Goal: Task Accomplishment & Management: Manage account settings

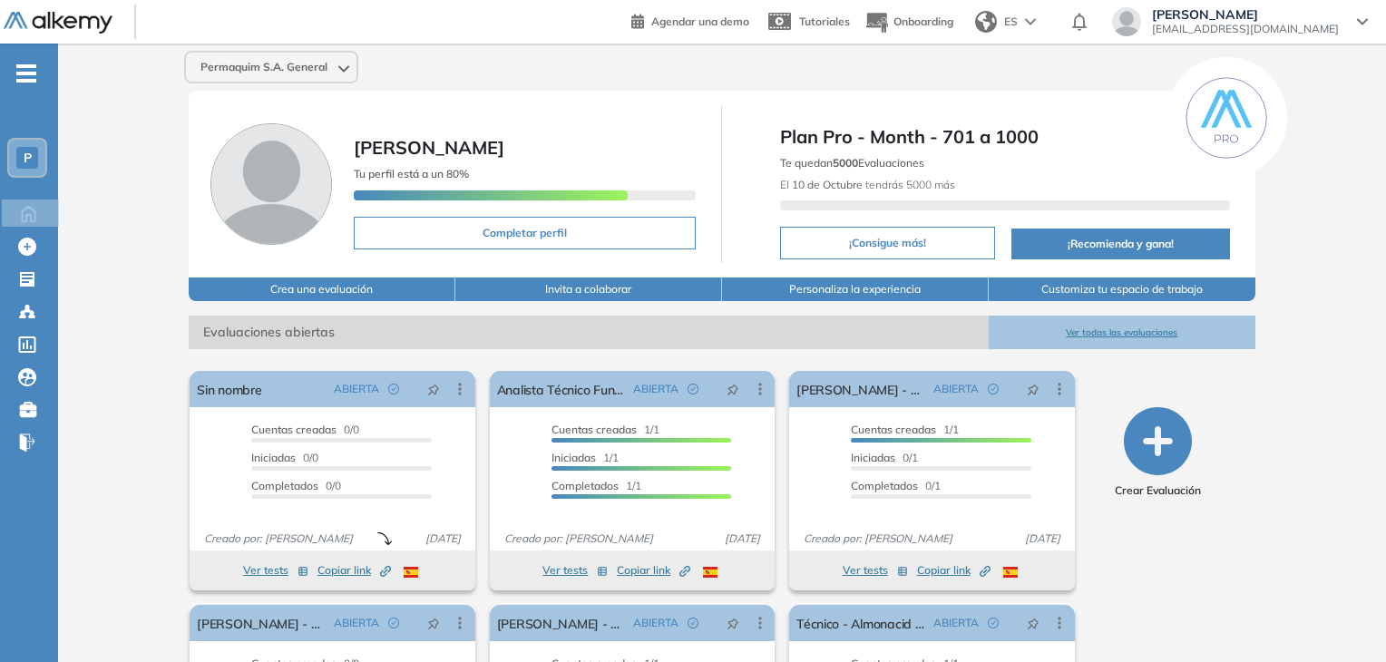
click at [19, 64] on span "-" at bounding box center [26, 71] width 20 height 15
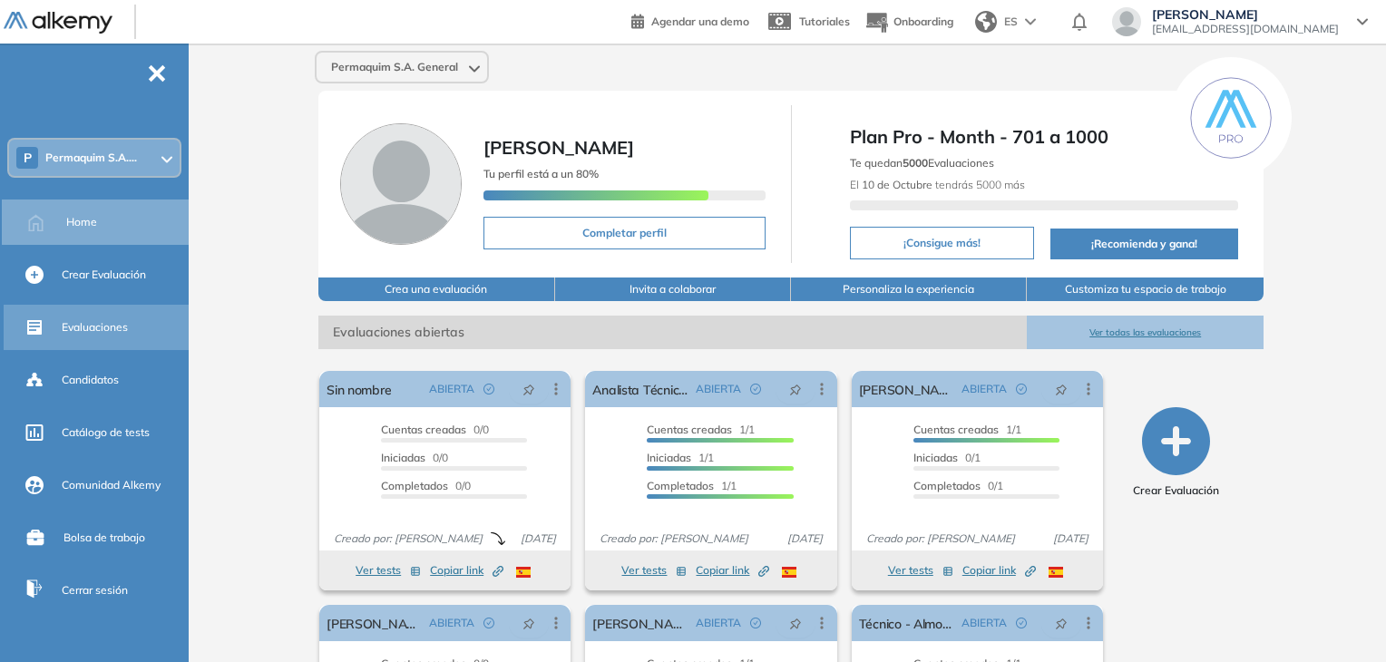
click at [109, 337] on div "Evaluaciones" at bounding box center [123, 327] width 123 height 31
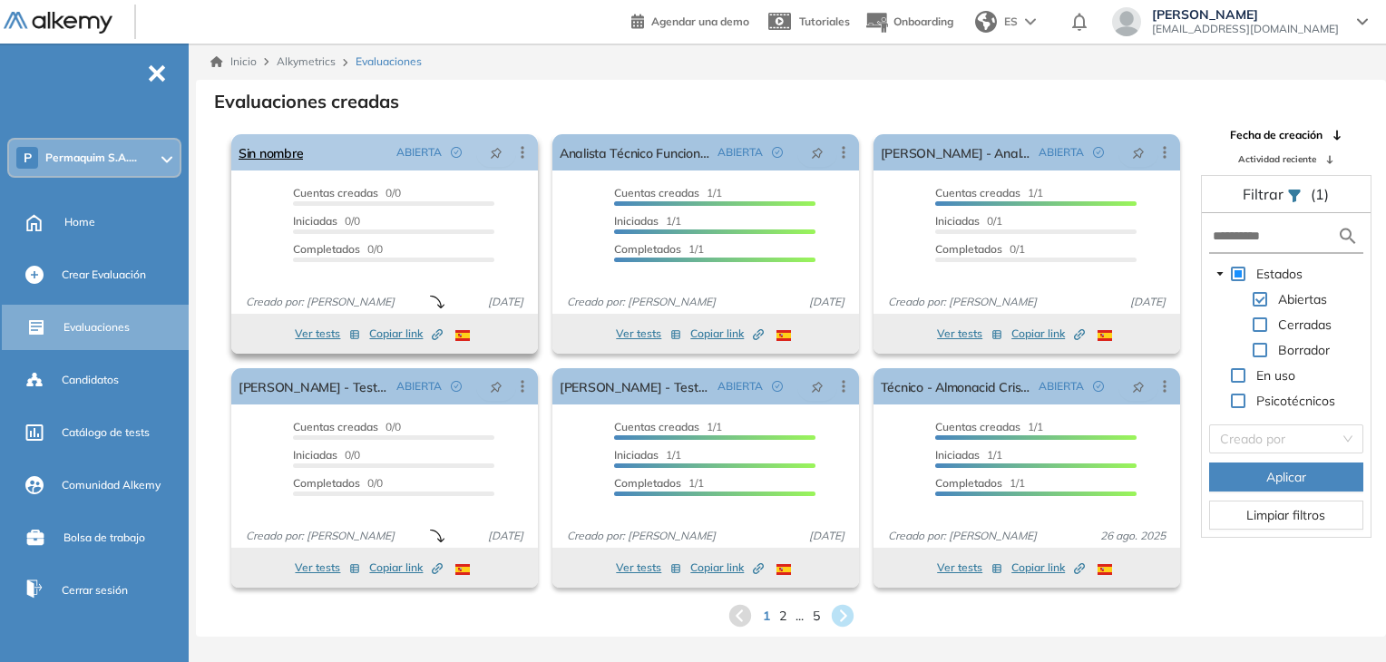
click at [519, 153] on icon at bounding box center [522, 152] width 18 height 18
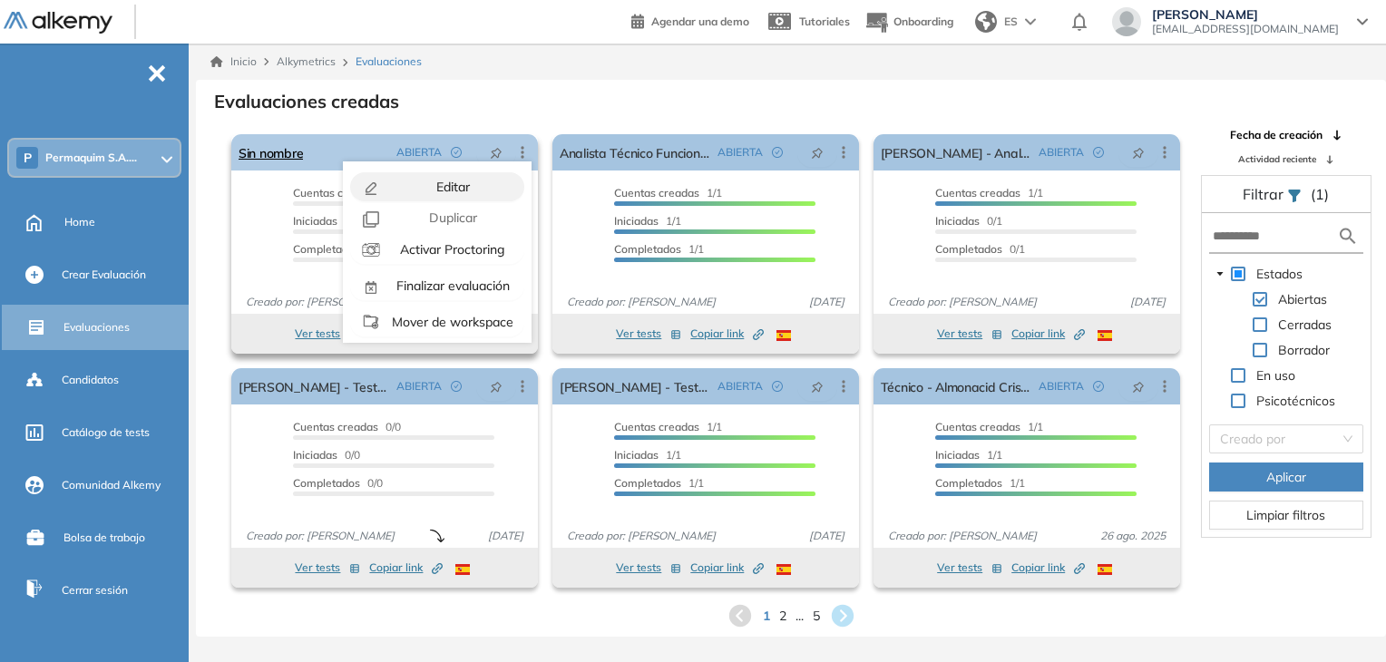
click at [486, 185] on div "Editar" at bounding box center [451, 187] width 133 height 20
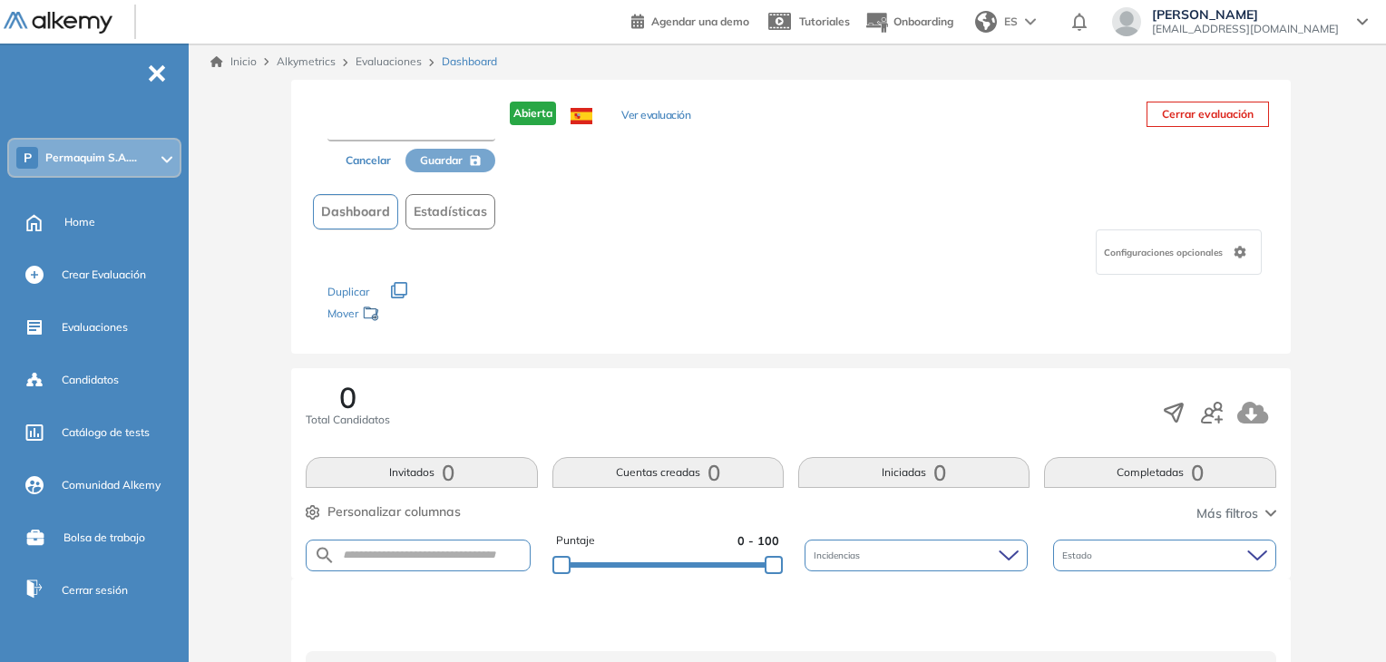
click at [414, 124] on input "text" at bounding box center [411, 125] width 168 height 33
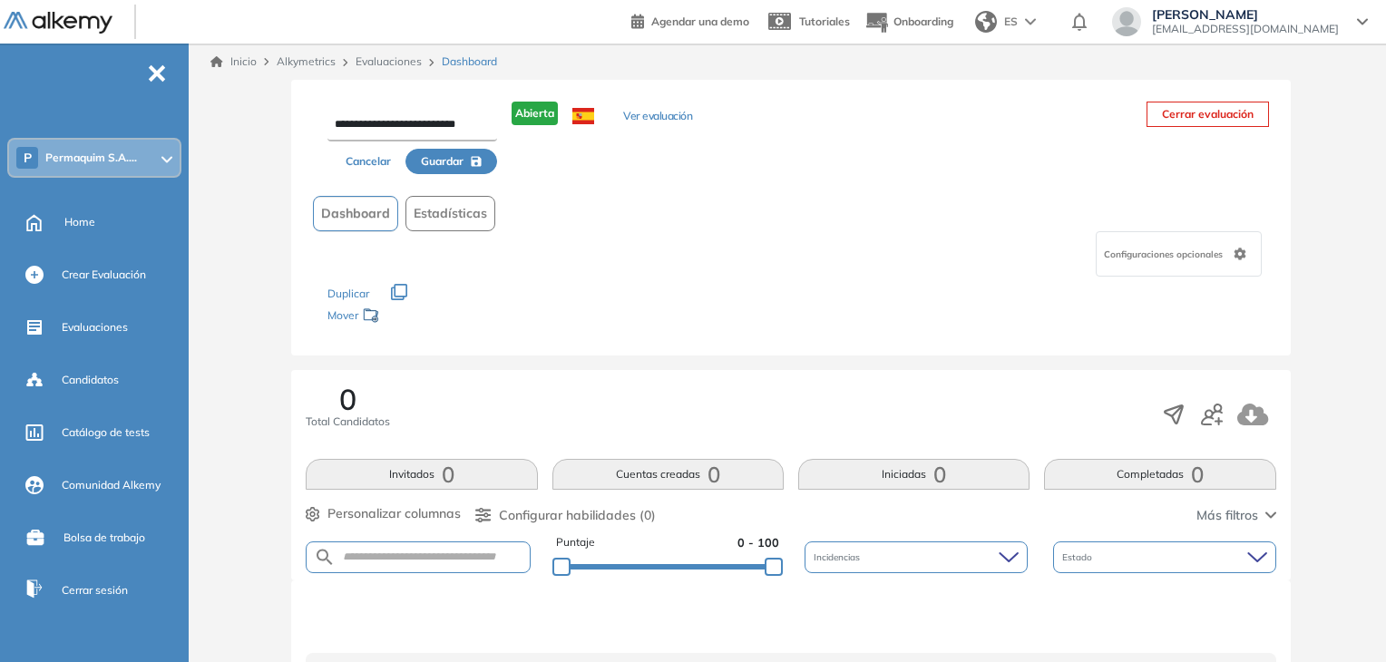
type input "**********"
click at [443, 165] on span "Guardar" at bounding box center [442, 161] width 43 height 16
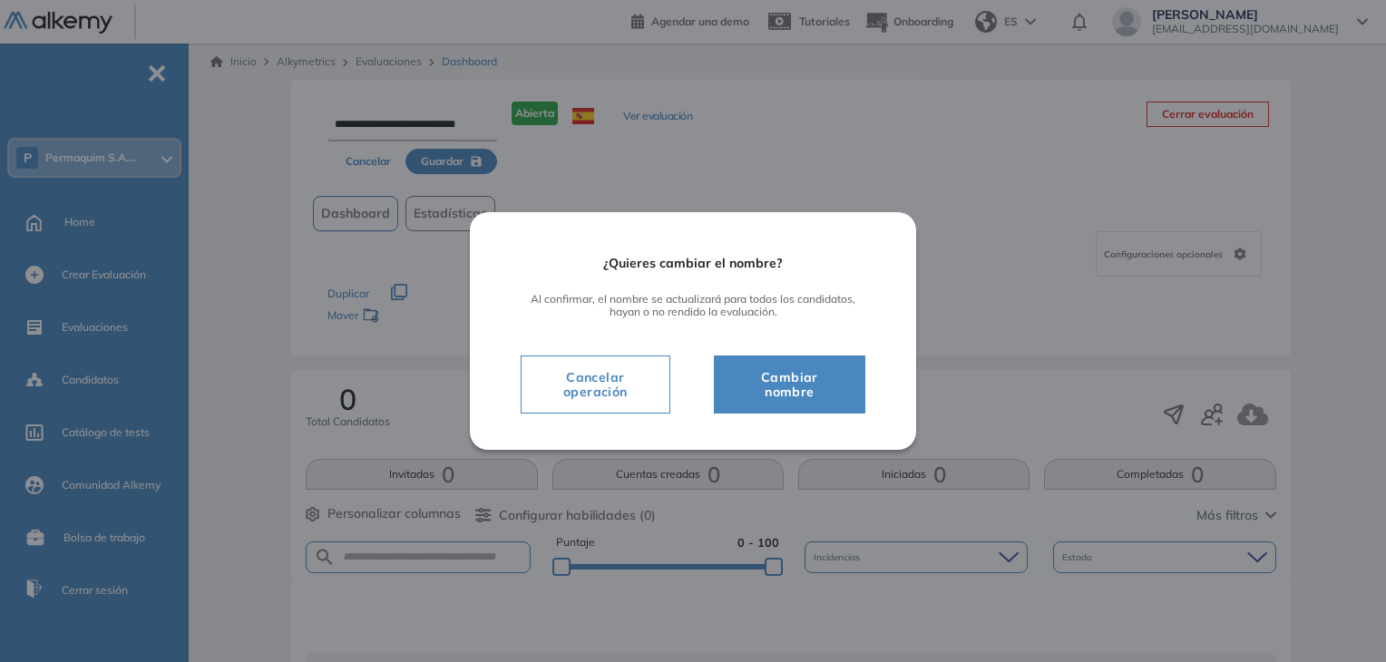
click at [774, 378] on span "Cambiar nombre" at bounding box center [790, 384] width 106 height 36
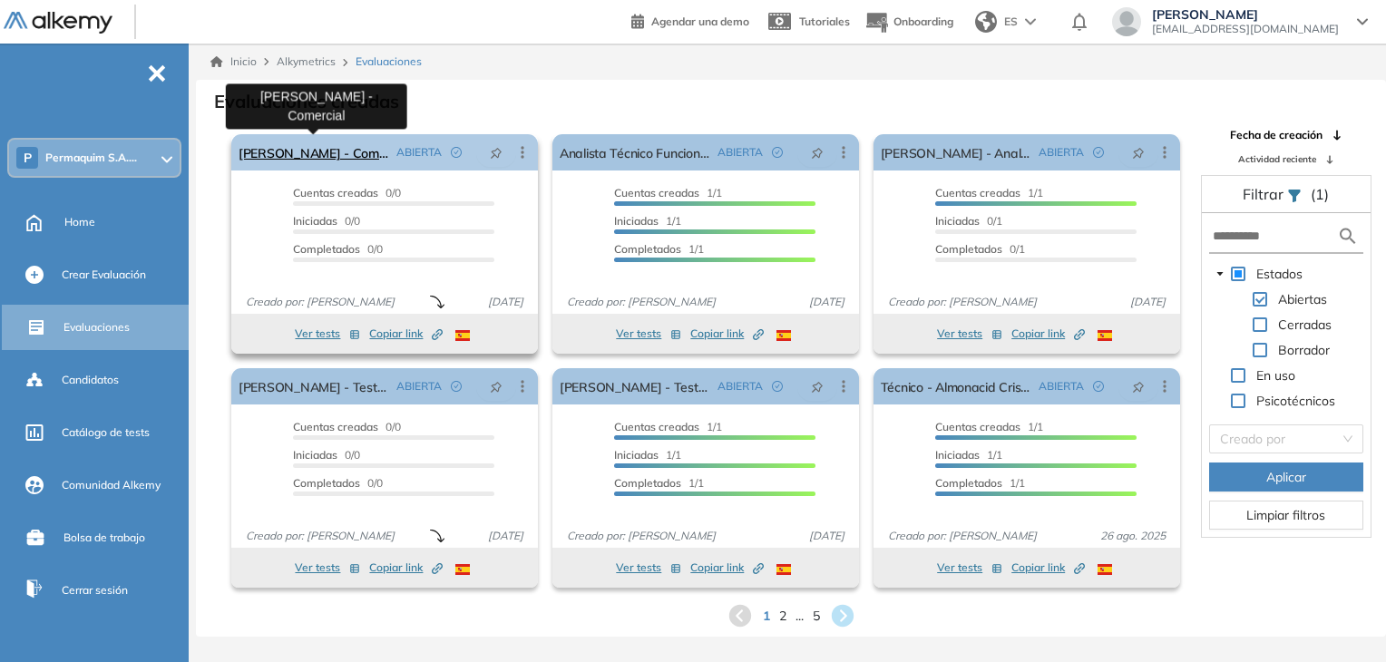
click at [345, 151] on link "[PERSON_NAME] - Comercial" at bounding box center [314, 152] width 151 height 36
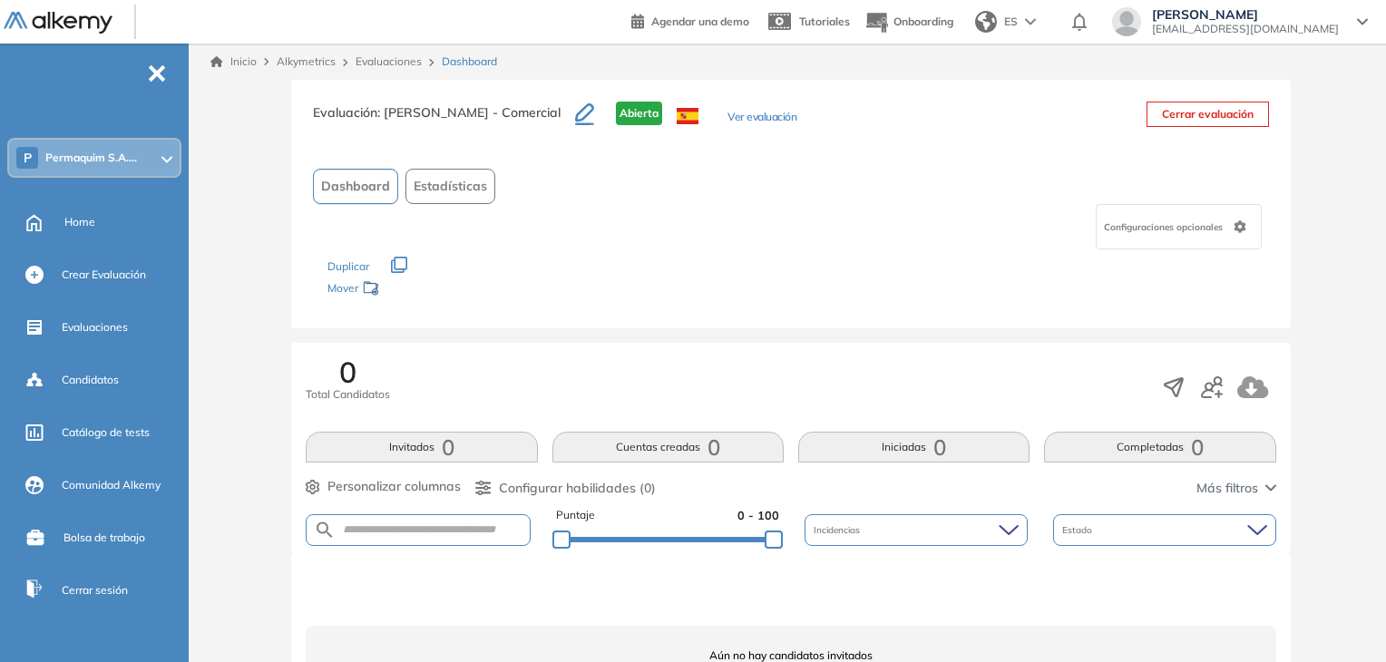
click at [743, 108] on div "Evaluación : [PERSON_NAME] - Comercial Abierta Ver evaluación" at bounding box center [554, 124] width 483 height 45
click at [744, 116] on button "Ver evaluación" at bounding box center [761, 118] width 69 height 19
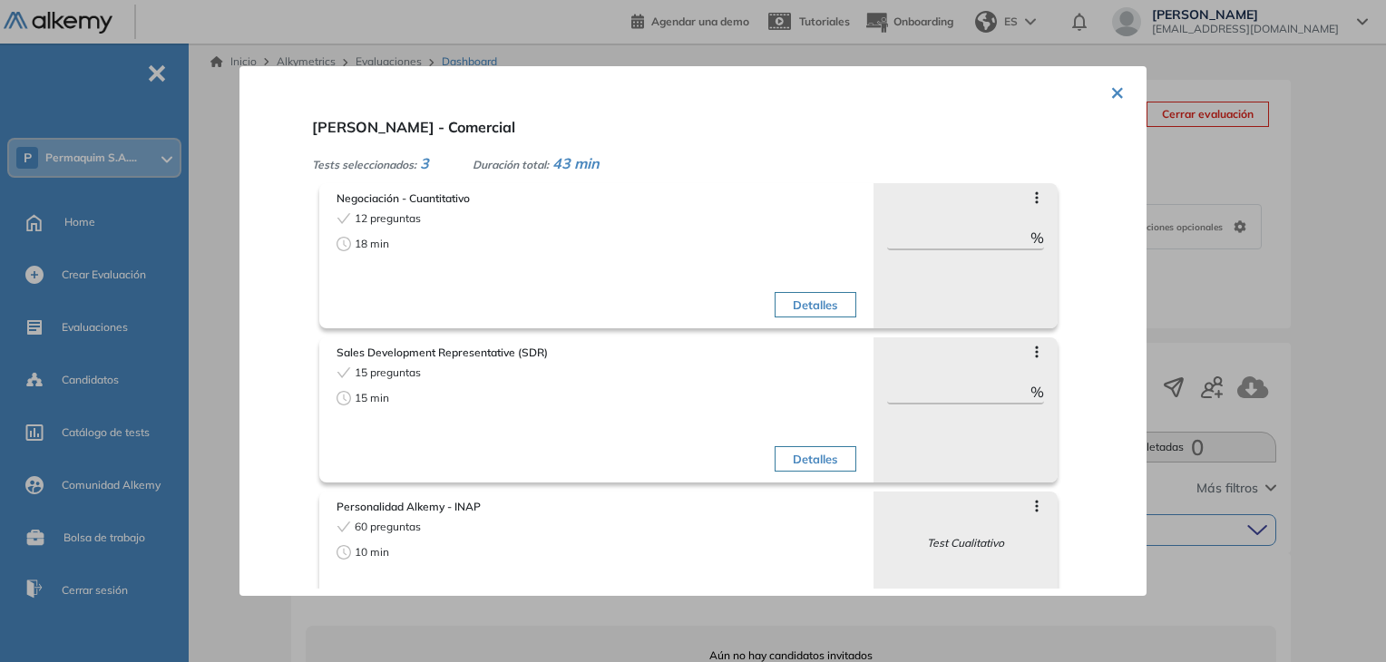
click at [1110, 93] on button "×" at bounding box center [1117, 90] width 15 height 35
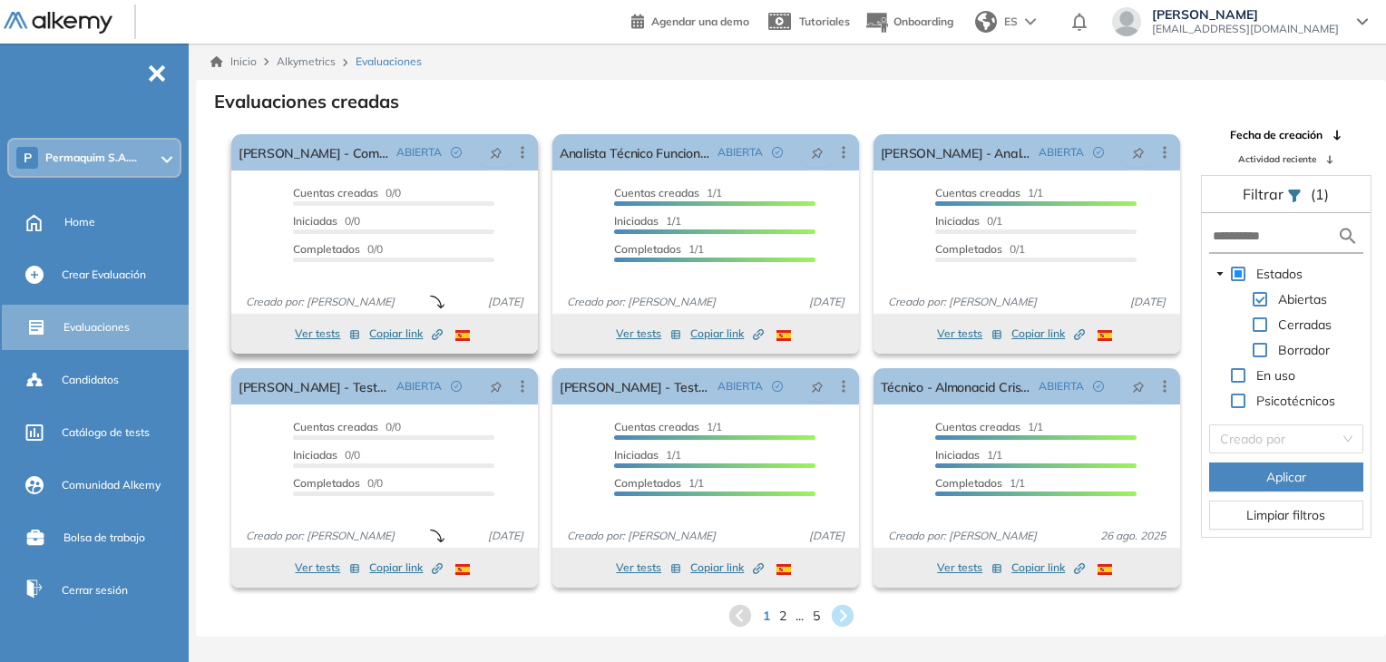
click at [436, 334] on icon "Created by potrace 1.16, written by [PERSON_NAME] [DATE]-[DATE]" at bounding box center [437, 334] width 11 height 11
